Goal: Information Seeking & Learning: Learn about a topic

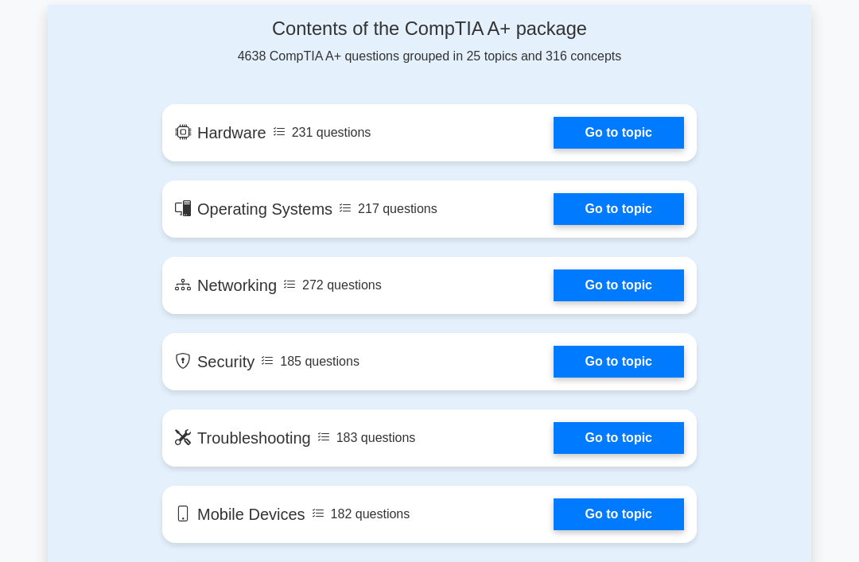
scroll to position [890, 0]
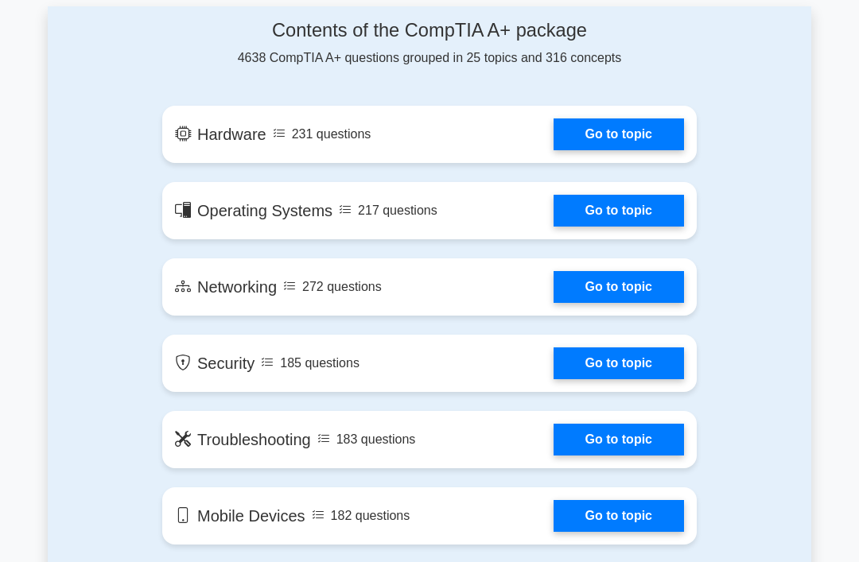
click at [667, 150] on link "Go to topic" at bounding box center [618, 134] width 130 height 32
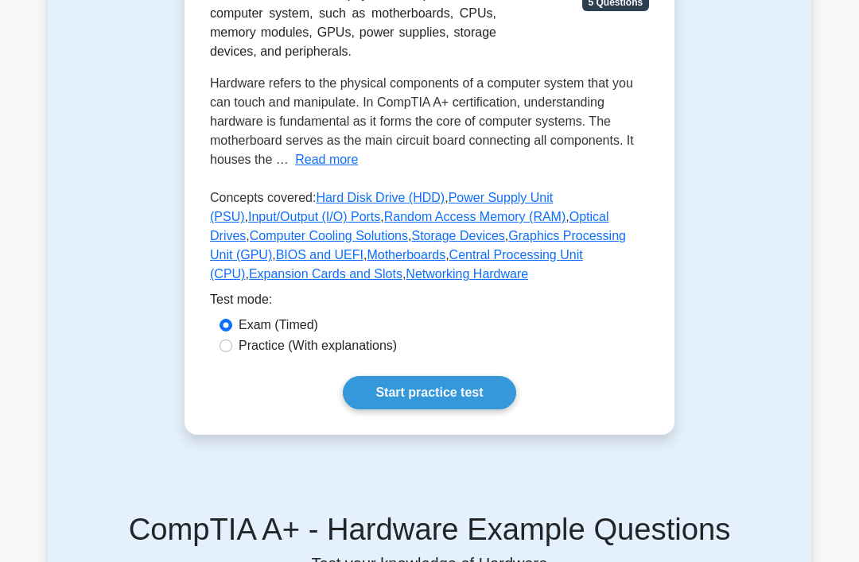
scroll to position [319, 0]
click at [231, 406] on div "Hardware Physical components of a computer Hardware refers to the physical comp…" at bounding box center [429, 160] width 490 height 550
click at [228, 352] on input "Practice (With explanations)" at bounding box center [225, 346] width 13 height 13
radio input "true"
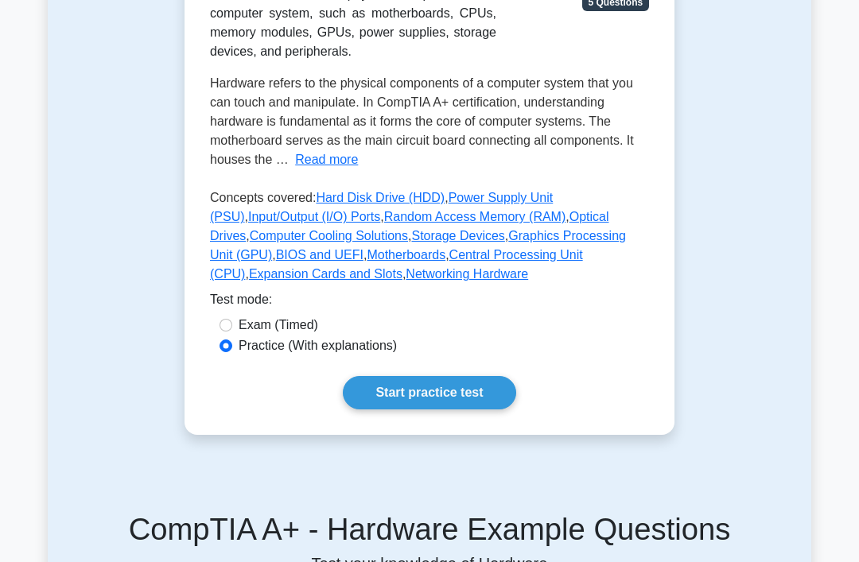
click at [482, 410] on link "Start practice test" at bounding box center [429, 392] width 173 height 33
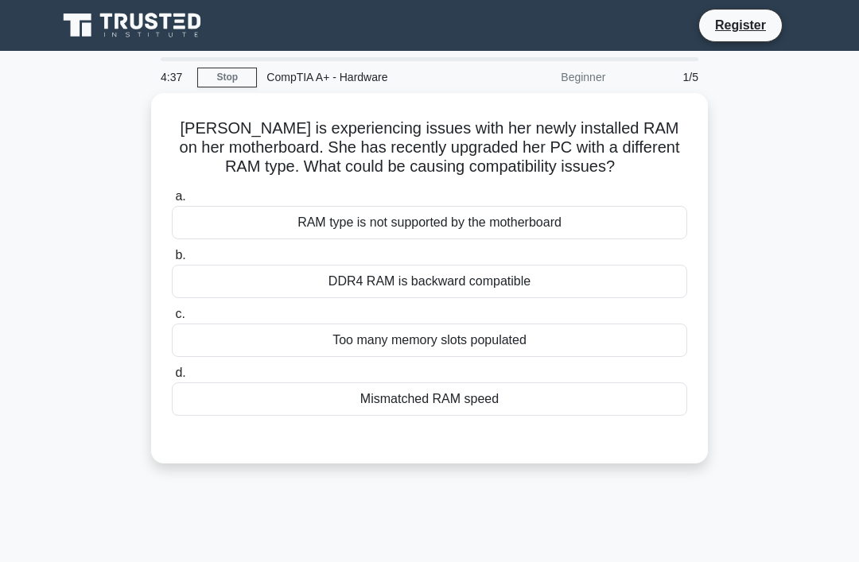
click at [601, 227] on div "RAM type is not supported by the motherboard" at bounding box center [429, 222] width 515 height 33
click at [172, 202] on input "a. RAM type is not supported by the motherboard" at bounding box center [172, 197] width 0 height 10
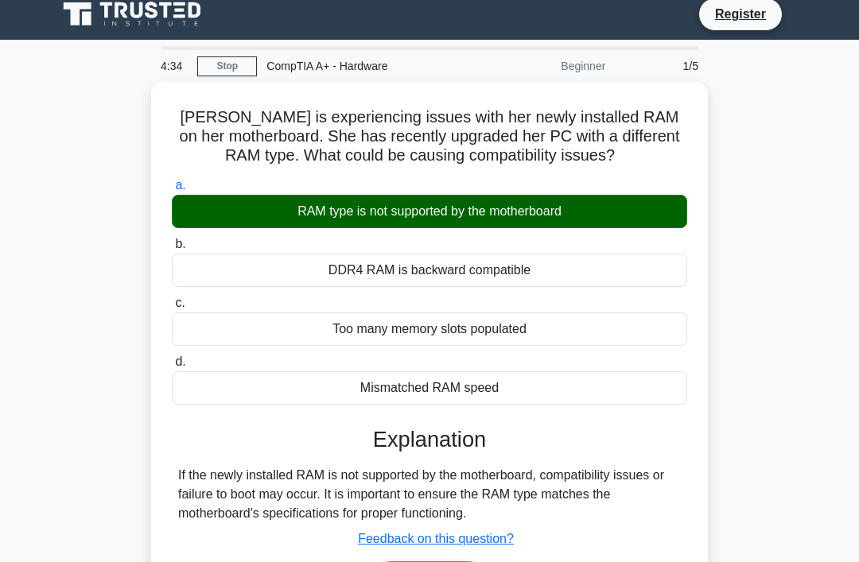
scroll to position [246, 0]
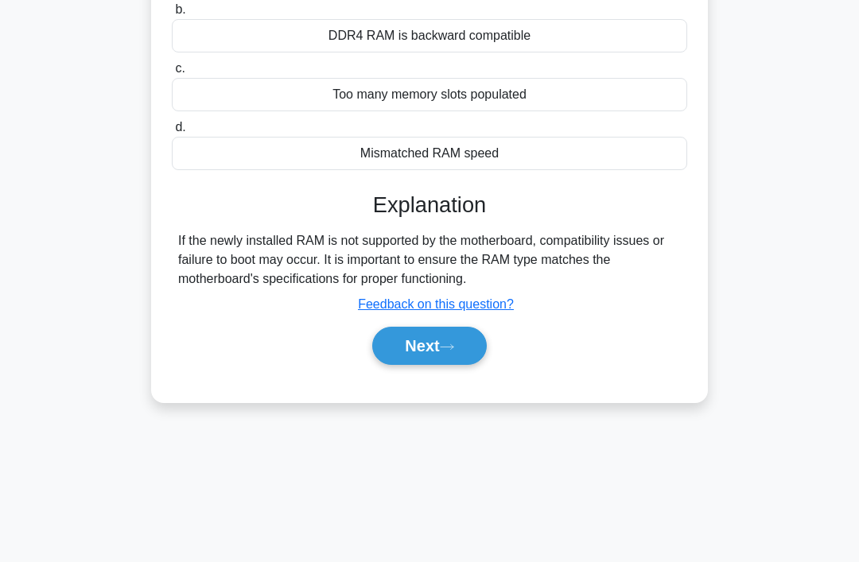
click at [437, 365] on button "Next" at bounding box center [429, 346] width 114 height 38
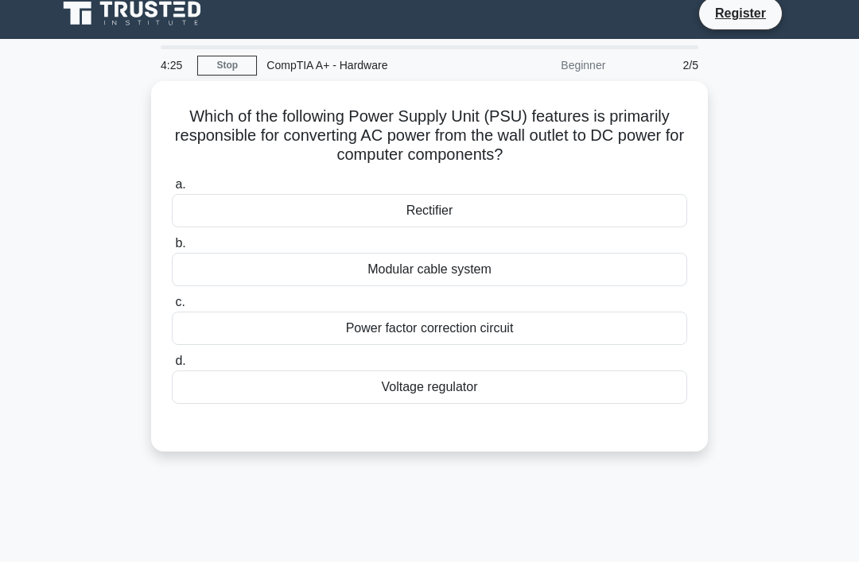
scroll to position [0, 0]
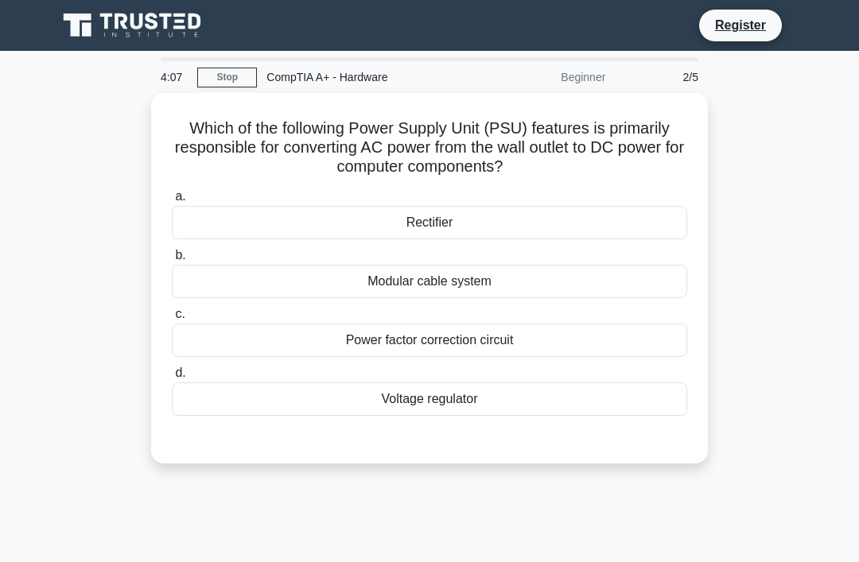
click at [408, 406] on div "Voltage regulator" at bounding box center [429, 399] width 515 height 33
click at [172, 379] on input "d. Voltage regulator" at bounding box center [172, 373] width 0 height 10
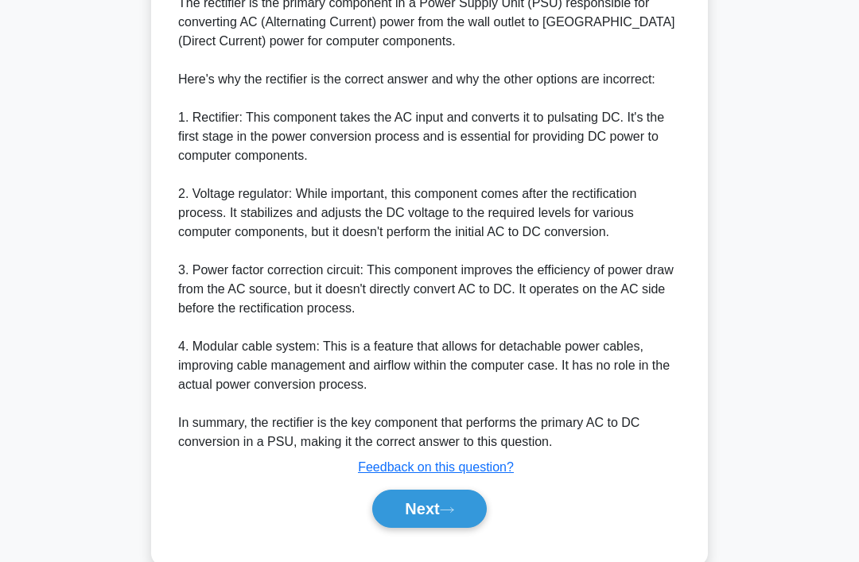
scroll to position [530, 0]
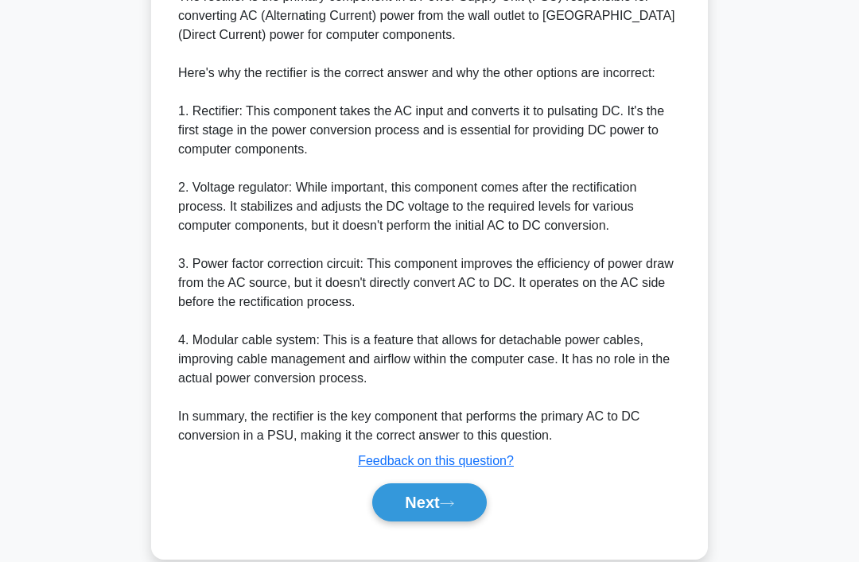
click at [453, 507] on icon at bounding box center [447, 504] width 13 height 5
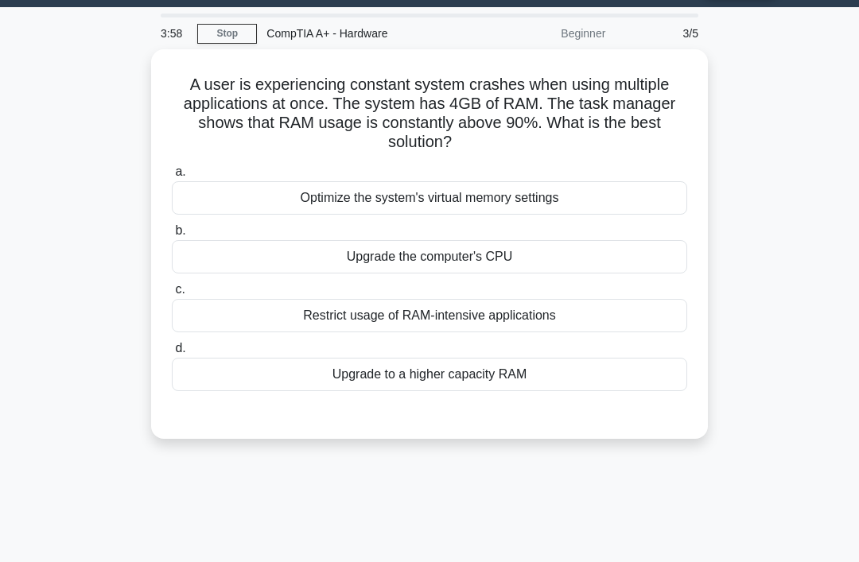
scroll to position [0, 0]
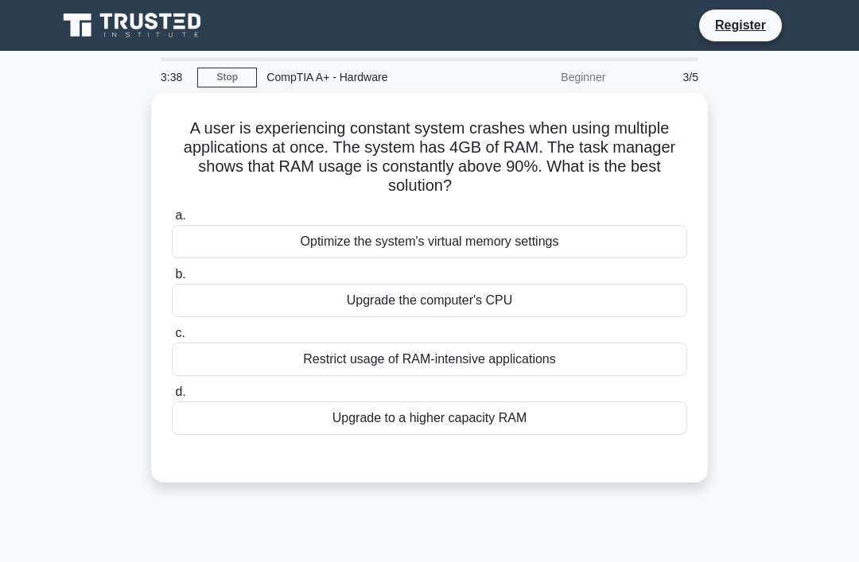
click at [518, 410] on div "Upgrade to a higher capacity RAM" at bounding box center [429, 418] width 515 height 33
click at [172, 398] on input "d. Upgrade to a higher capacity RAM" at bounding box center [172, 392] width 0 height 10
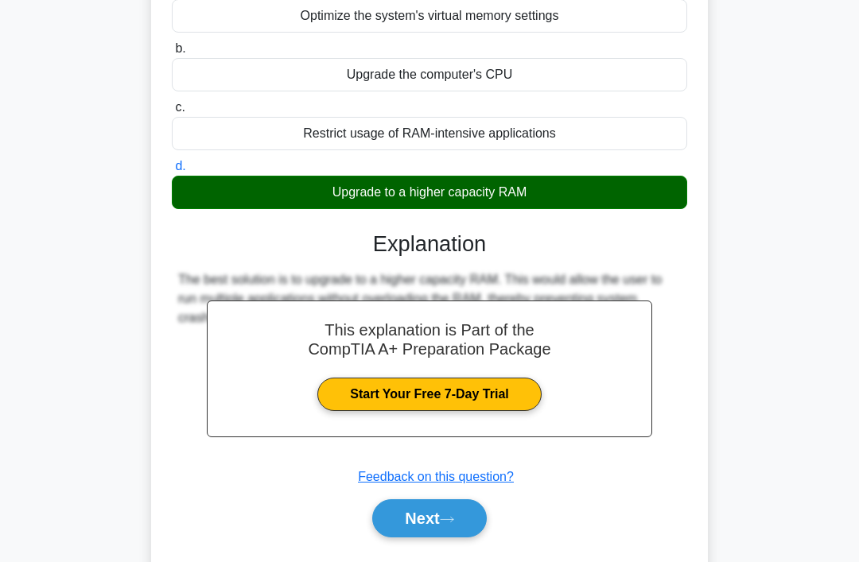
scroll to position [226, 0]
click at [476, 518] on button "Next" at bounding box center [429, 518] width 114 height 38
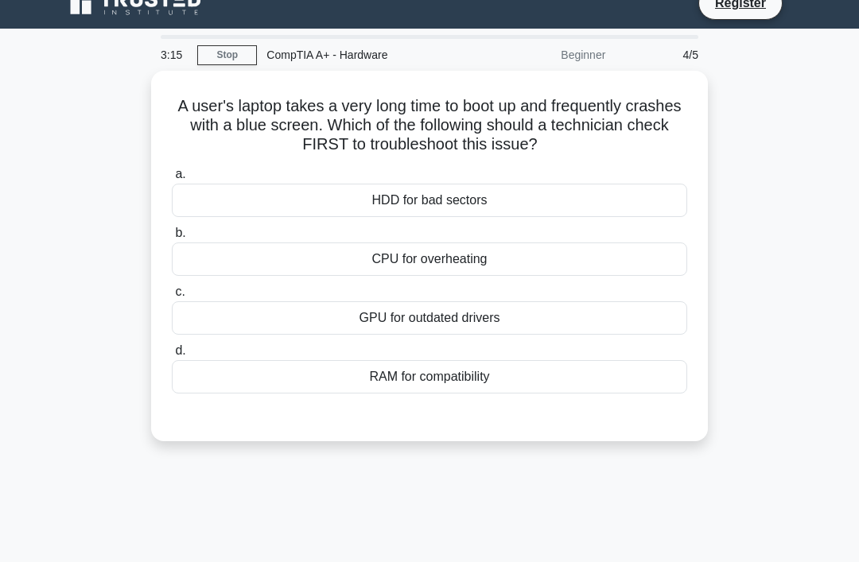
scroll to position [24, 0]
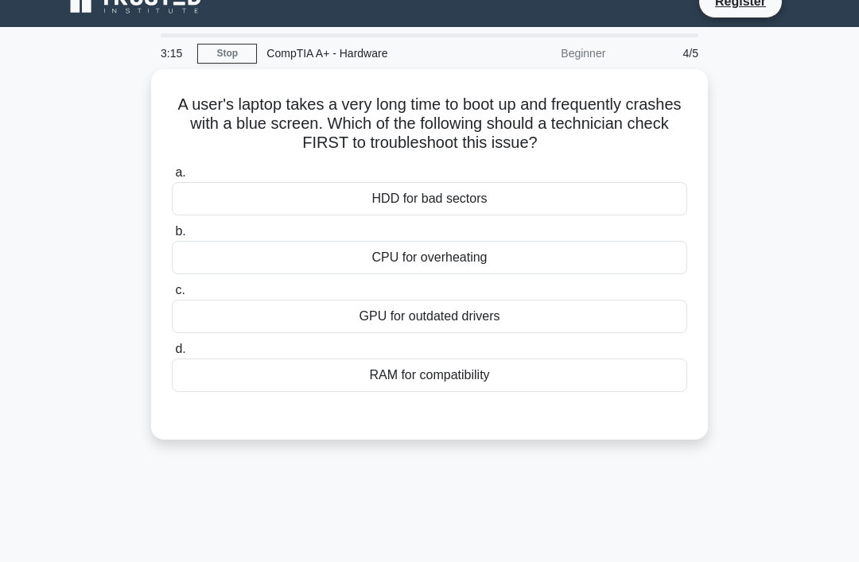
click at [219, 50] on link "Stop" at bounding box center [227, 54] width 60 height 20
click at [553, 195] on div "HDD for bad sectors" at bounding box center [429, 198] width 515 height 33
click at [172, 178] on input "a. HDD for bad sectors" at bounding box center [172, 173] width 0 height 10
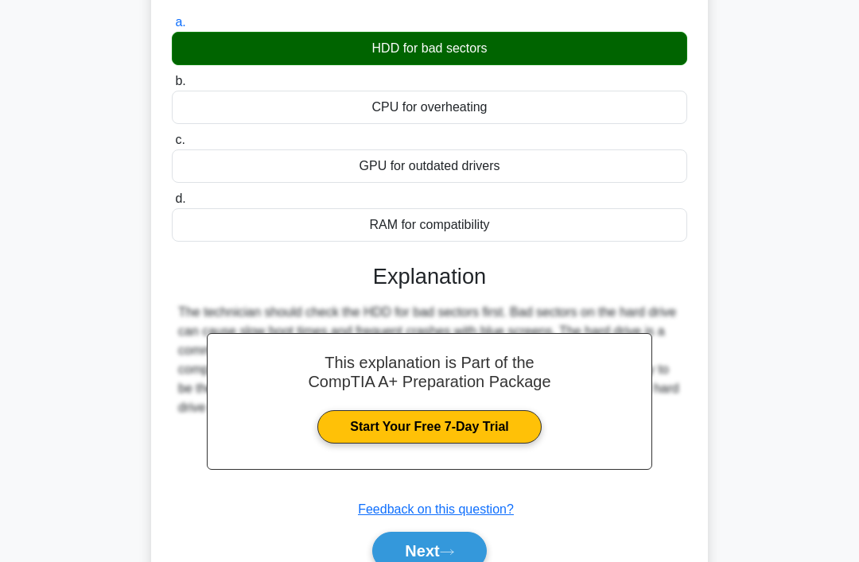
scroll to position [173, 0]
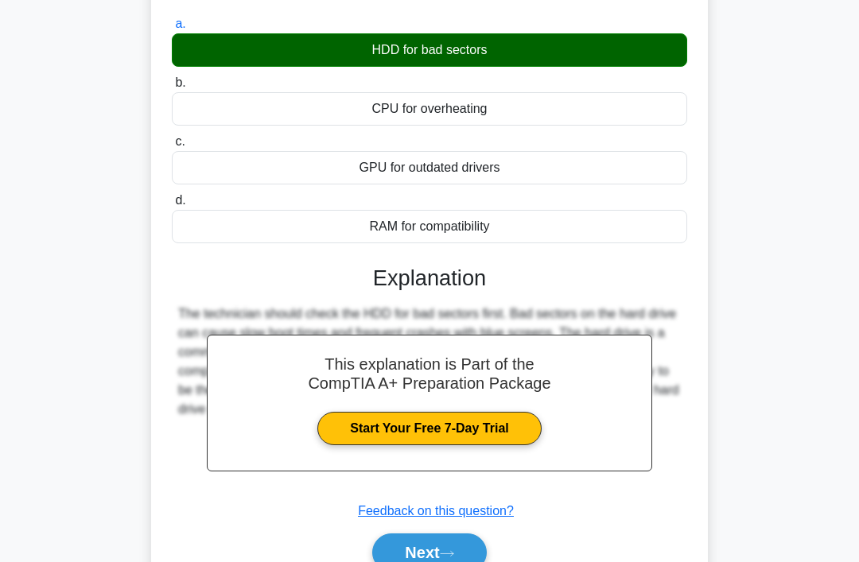
click at [441, 553] on button "Next" at bounding box center [429, 553] width 114 height 38
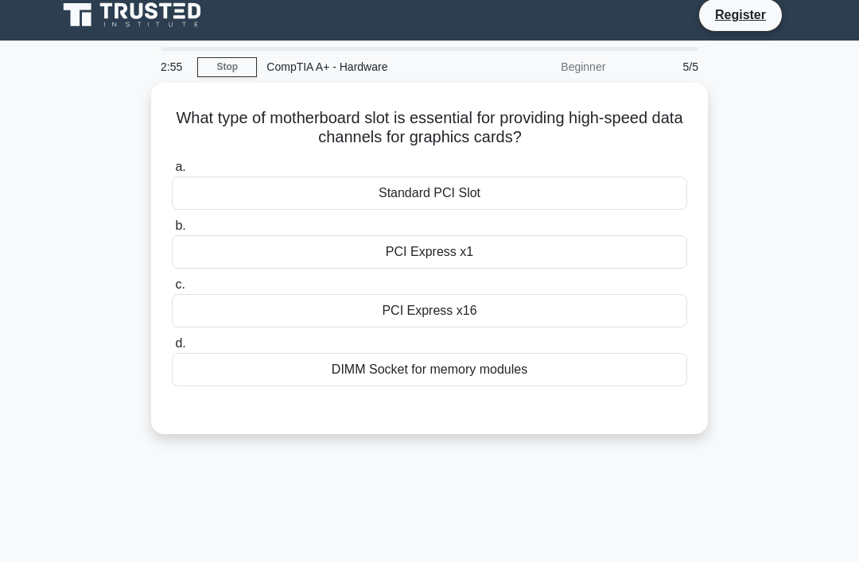
scroll to position [0, 0]
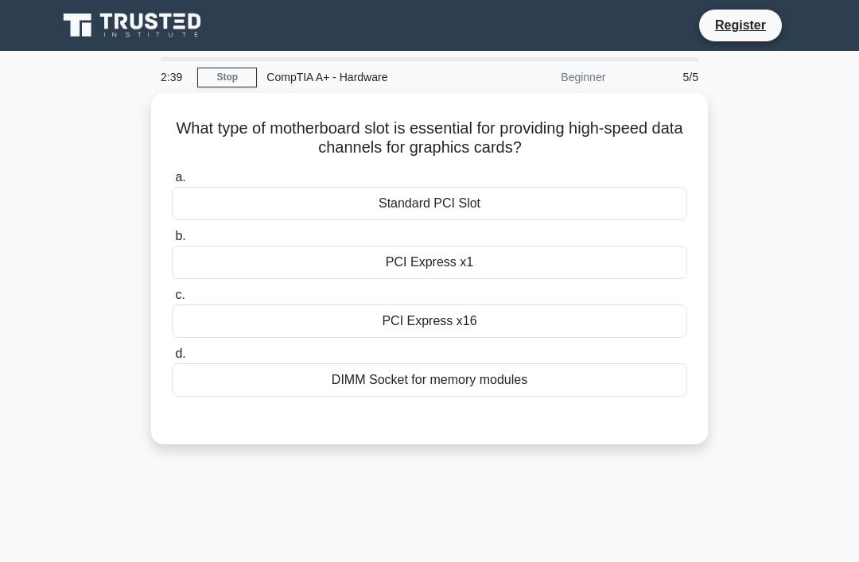
click at [662, 330] on div "PCI Express x16" at bounding box center [429, 321] width 515 height 33
click at [172, 301] on input "c. PCI Express x16" at bounding box center [172, 295] width 0 height 10
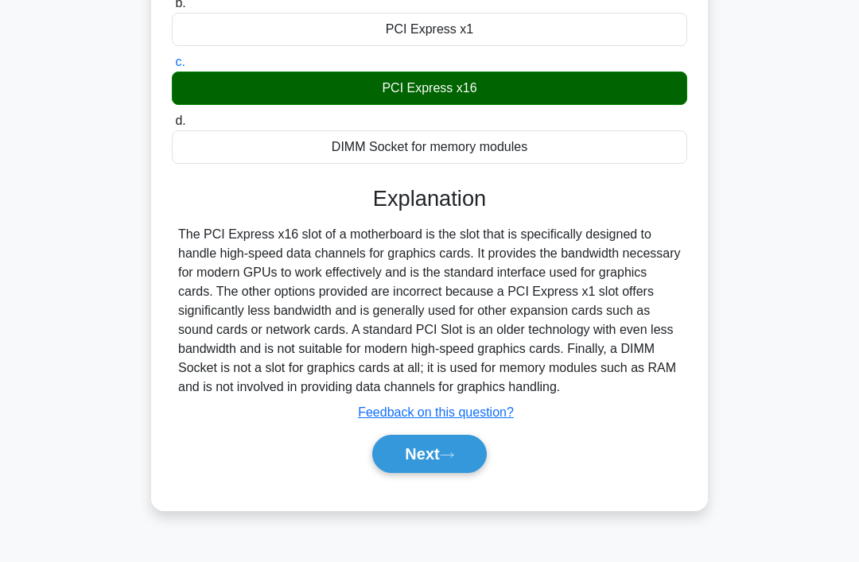
scroll to position [246, 0]
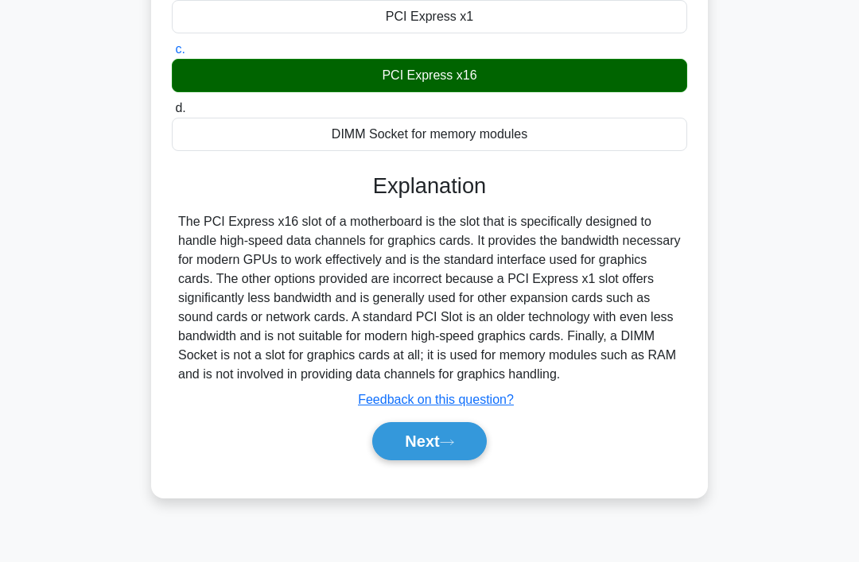
click at [485, 460] on button "Next" at bounding box center [429, 441] width 114 height 38
